Goal: Task Accomplishment & Management: Complete application form

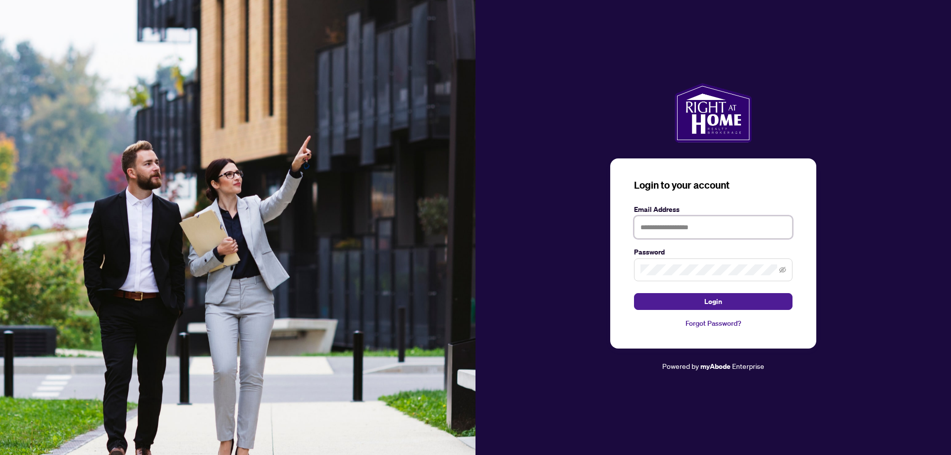
drag, startPoint x: 670, startPoint y: 226, endPoint x: 664, endPoint y: 219, distance: 9.1
click at [670, 226] on input "text" at bounding box center [713, 227] width 158 height 23
type input "**********"
click at [693, 306] on button "Login" at bounding box center [713, 301] width 158 height 17
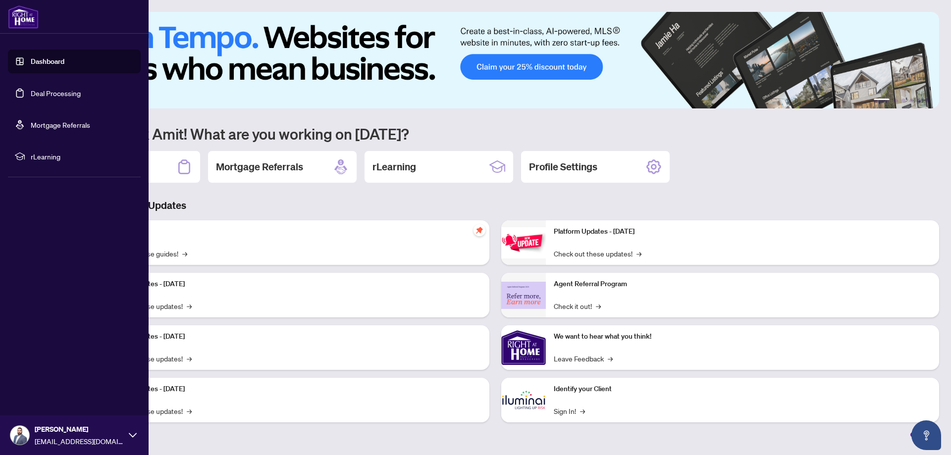
click at [57, 97] on link "Deal Processing" at bounding box center [56, 93] width 50 height 9
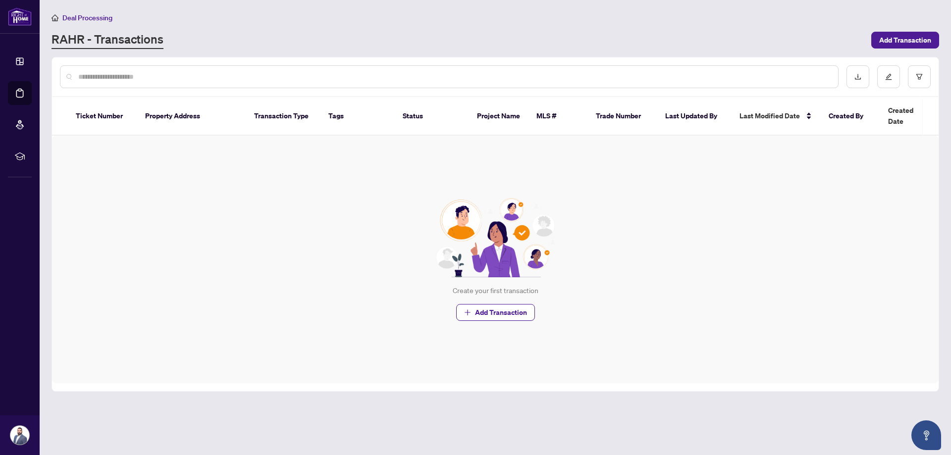
click at [192, 229] on div "Create your first transaction Add Transaction" at bounding box center [495, 260] width 887 height 248
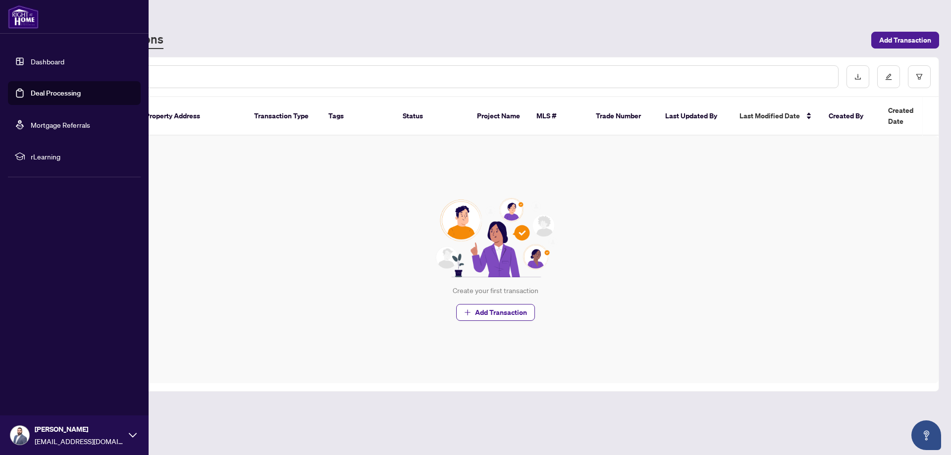
click at [56, 63] on link "Dashboard" at bounding box center [48, 61] width 34 height 9
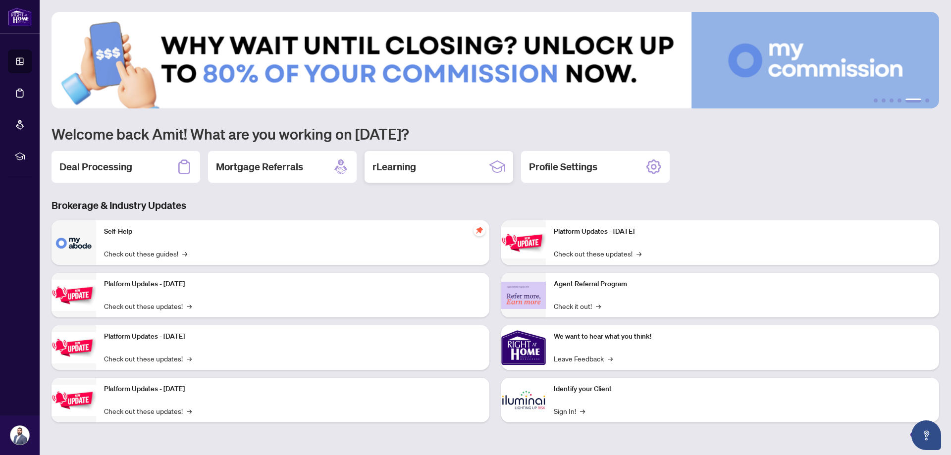
click at [411, 168] on h2 "rLearning" at bounding box center [394, 167] width 44 height 14
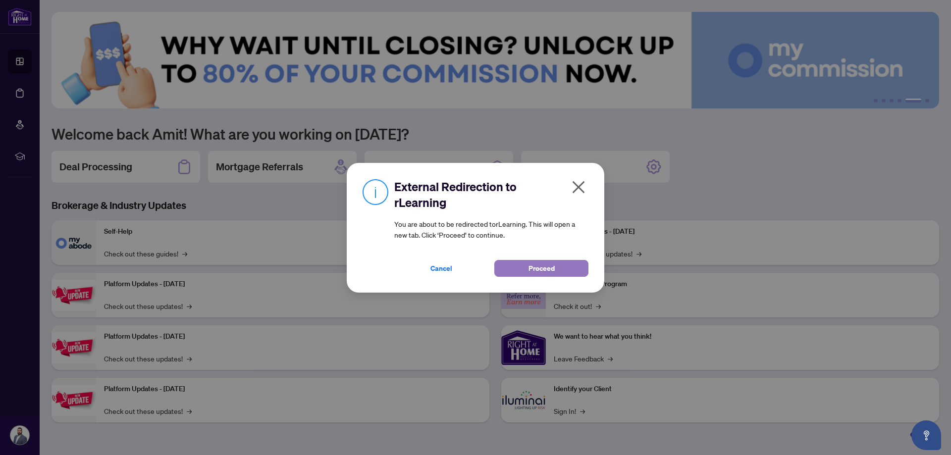
click at [543, 265] on span "Proceed" at bounding box center [541, 269] width 26 height 16
